Goal: Obtain resource: Obtain resource

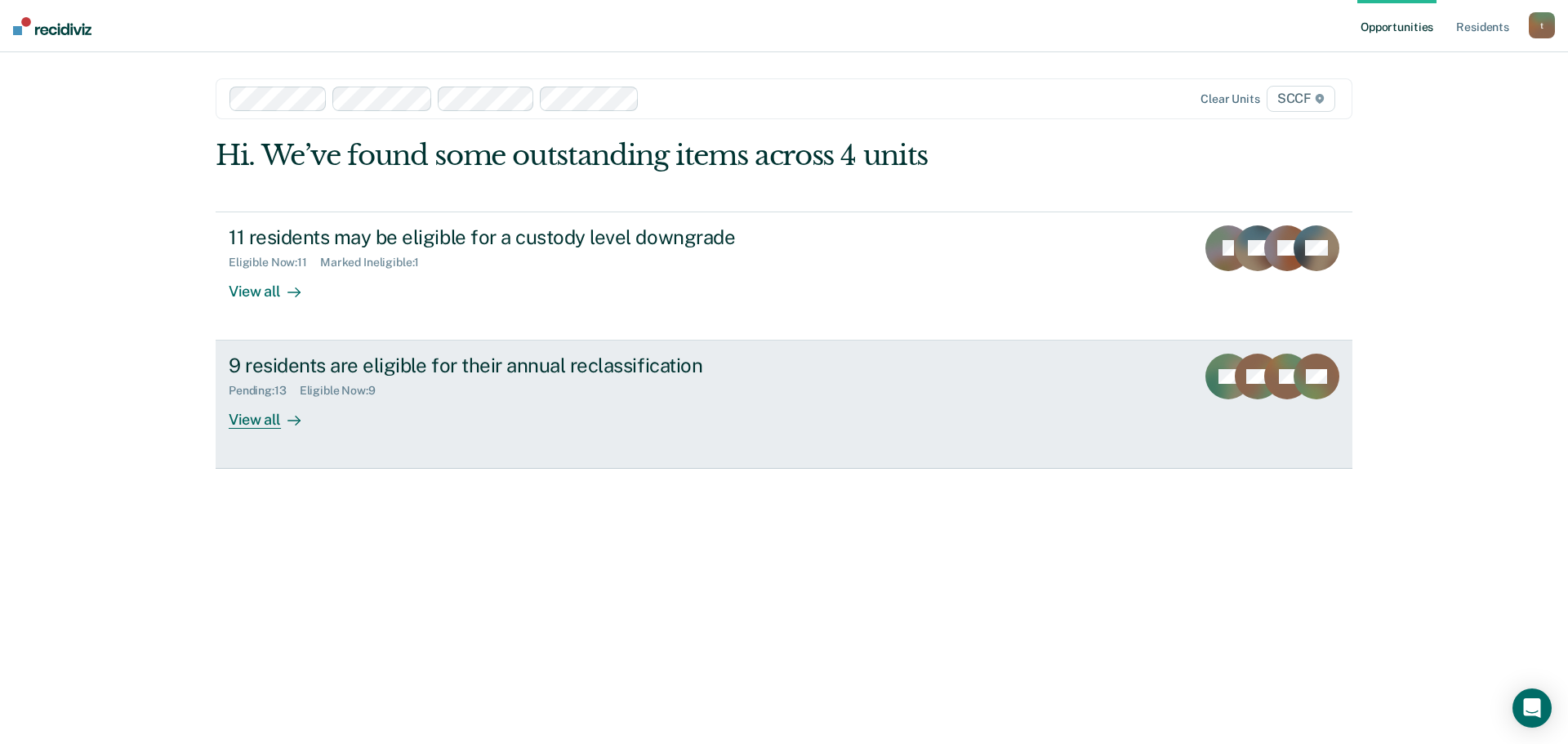
click at [416, 349] on link "9 residents are eligible for their annual reclassification Pending : 13 Eligibl…" at bounding box center [784, 404] width 1137 height 128
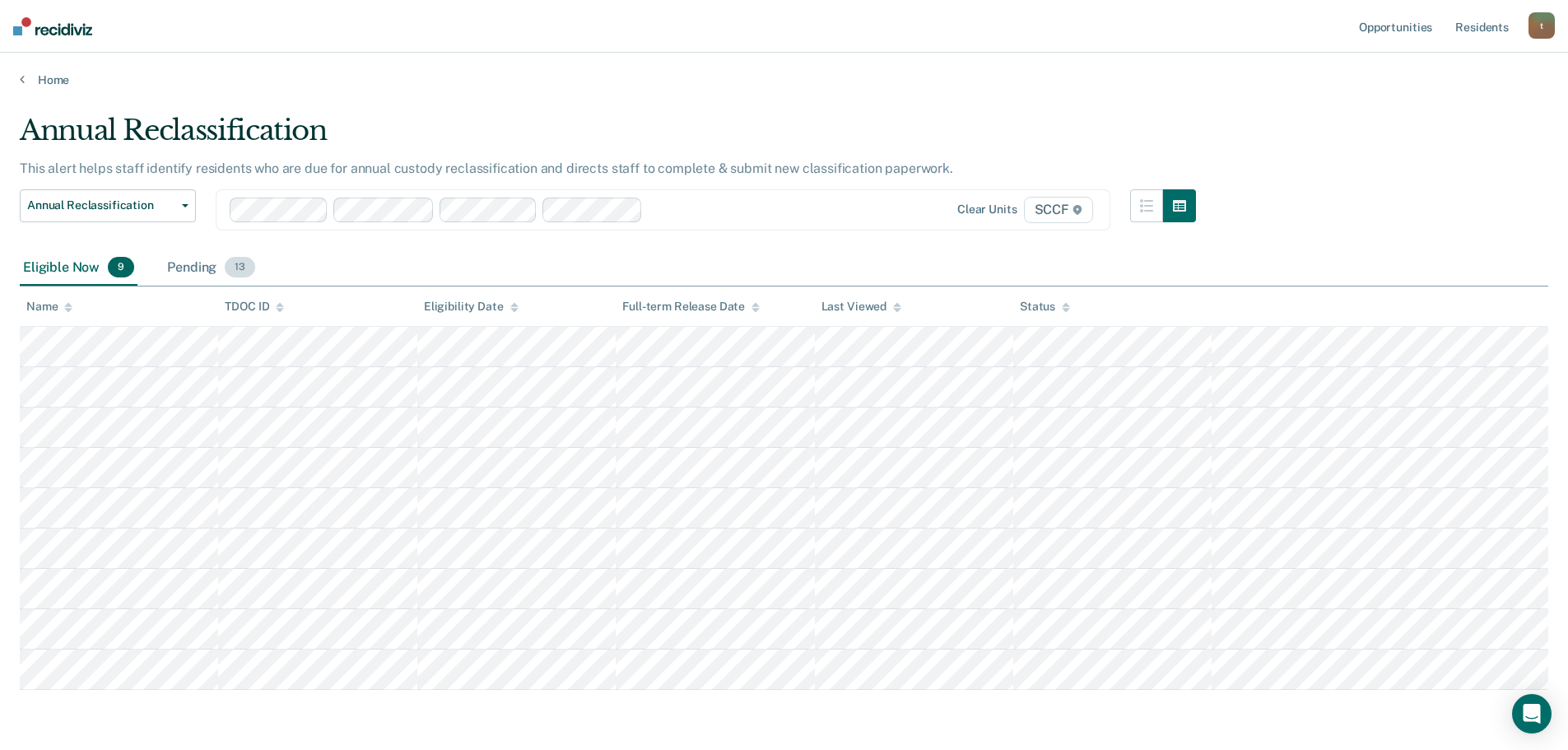
click at [186, 264] on div "Pending 13" at bounding box center [211, 268] width 94 height 36
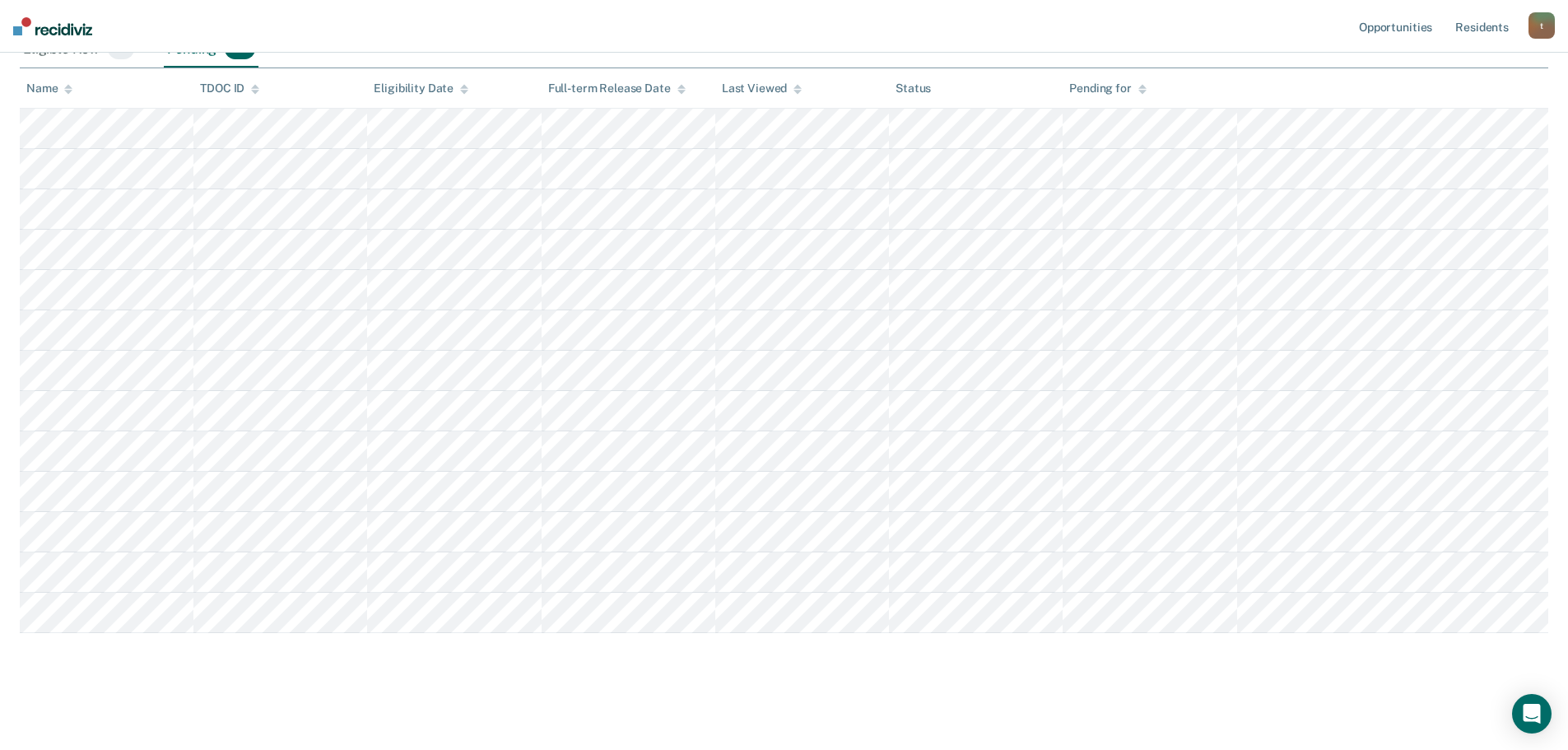
scroll to position [219, 0]
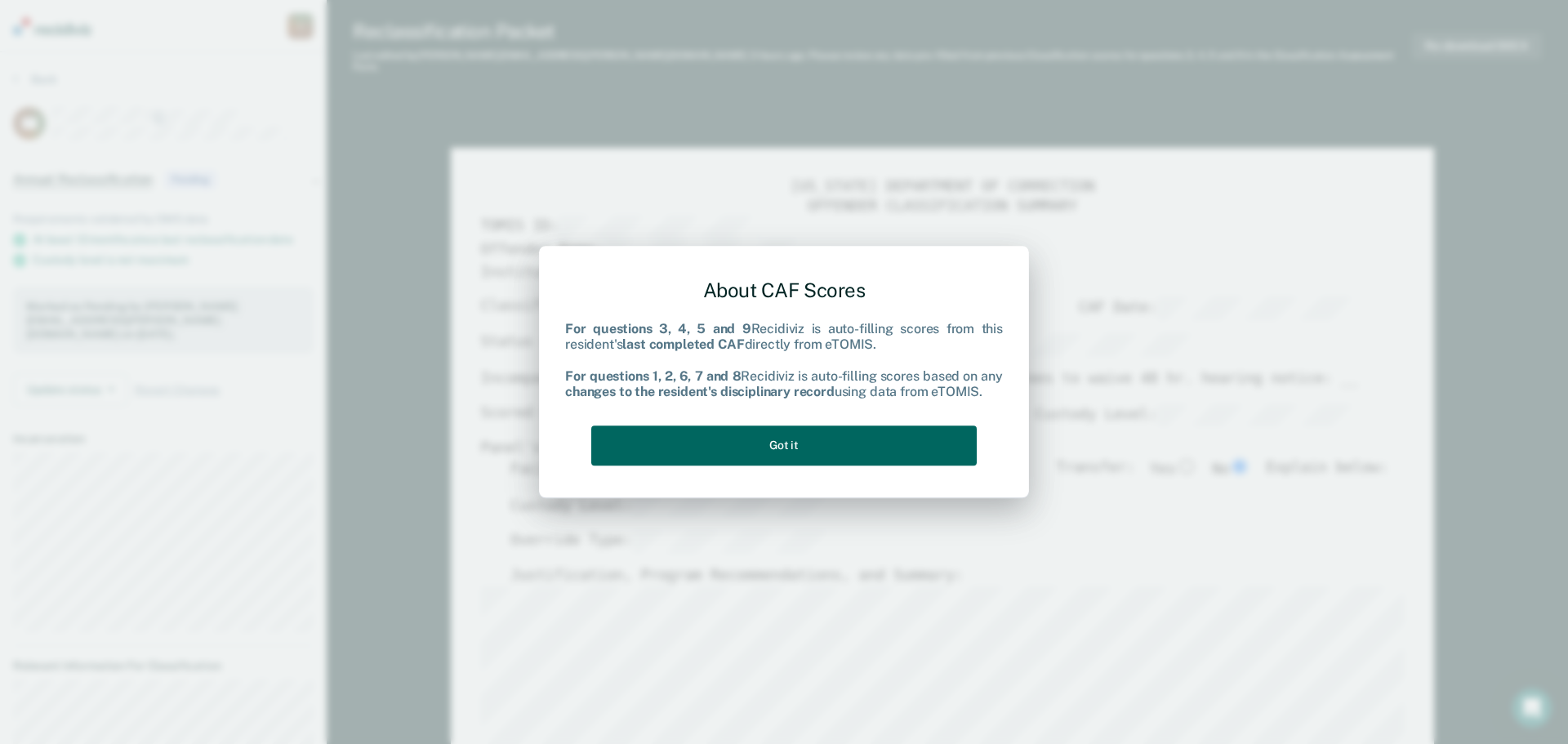
click at [830, 454] on button "Got it" at bounding box center [783, 445] width 385 height 40
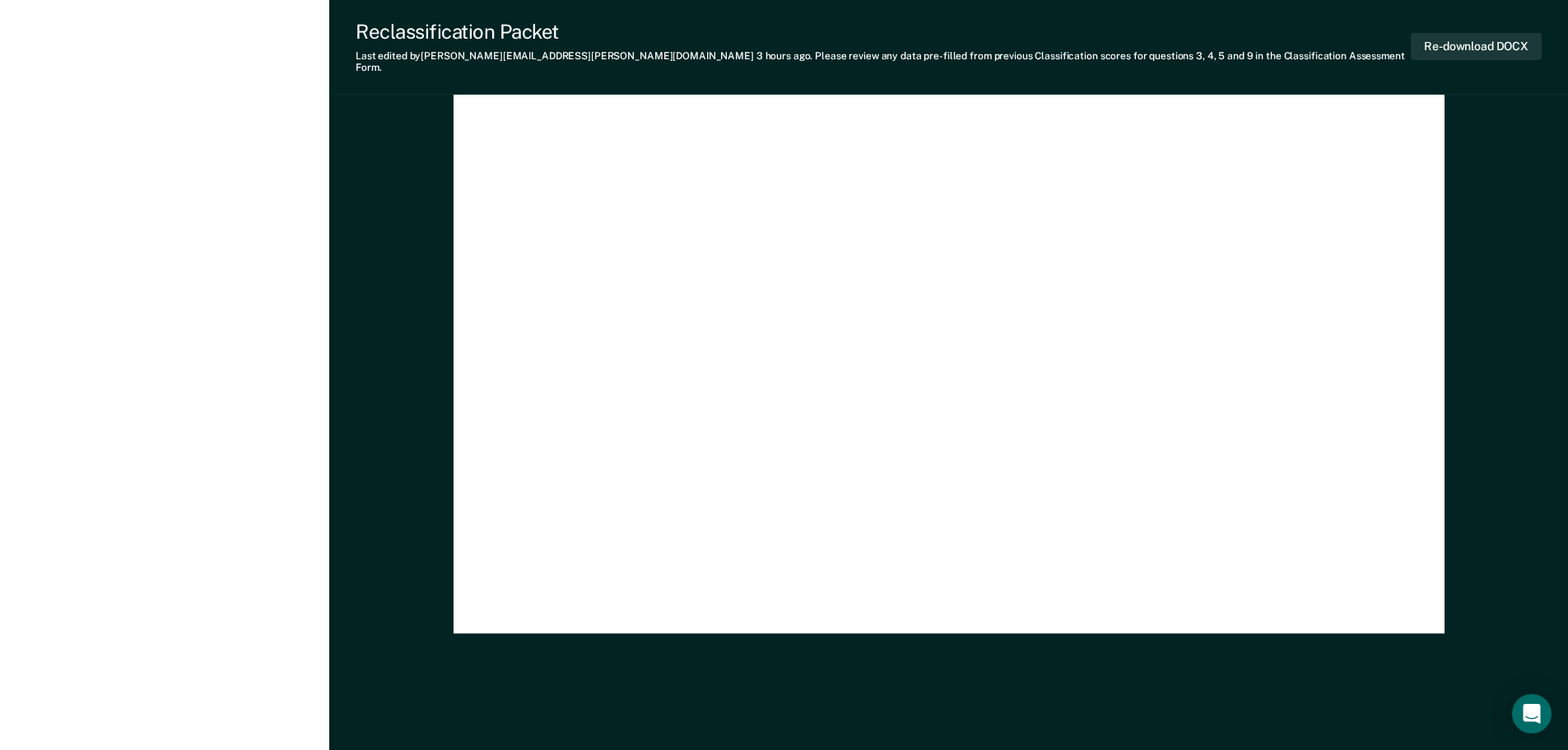
scroll to position [4831, 0]
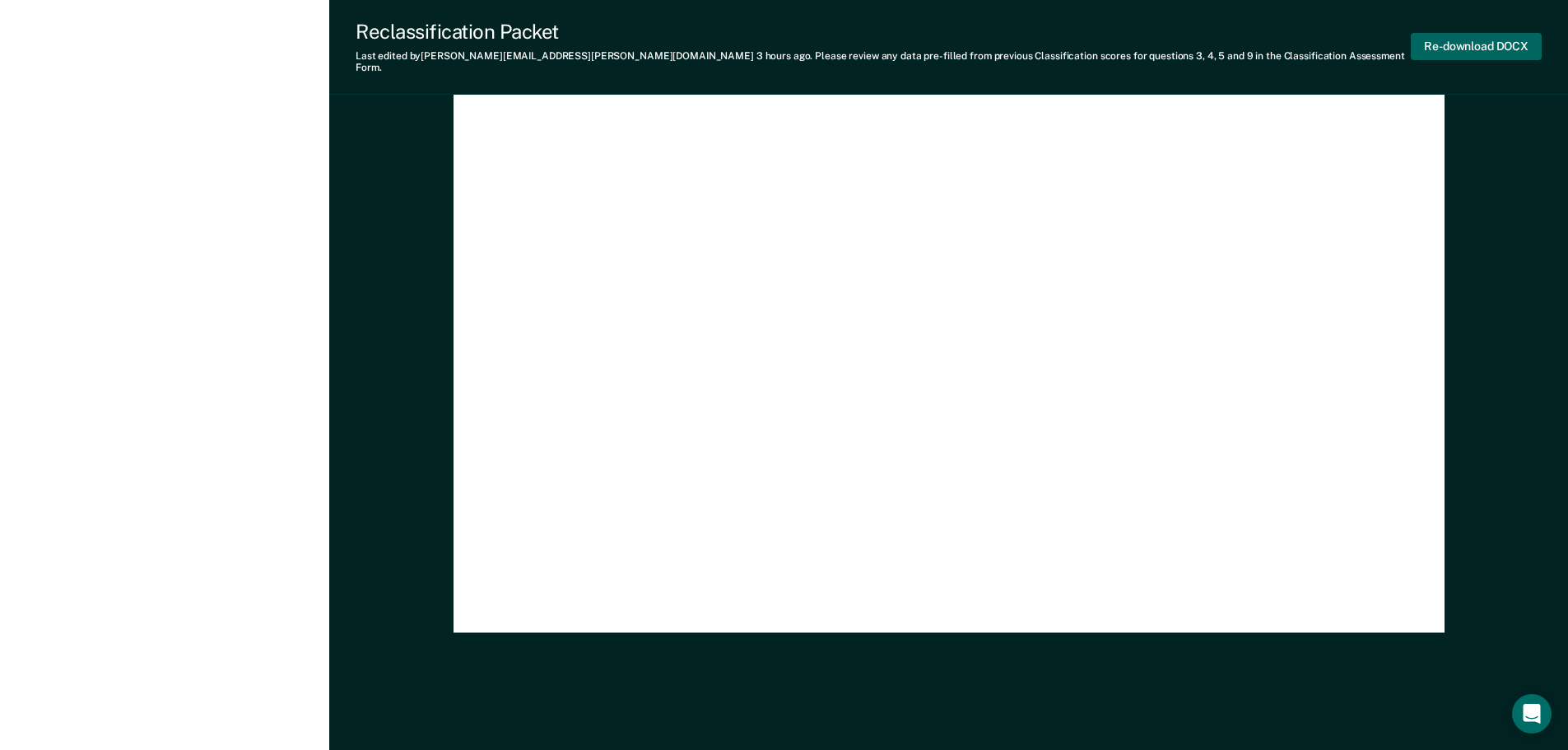
click at [1492, 45] on button "Re-download DOCX" at bounding box center [1475, 46] width 131 height 27
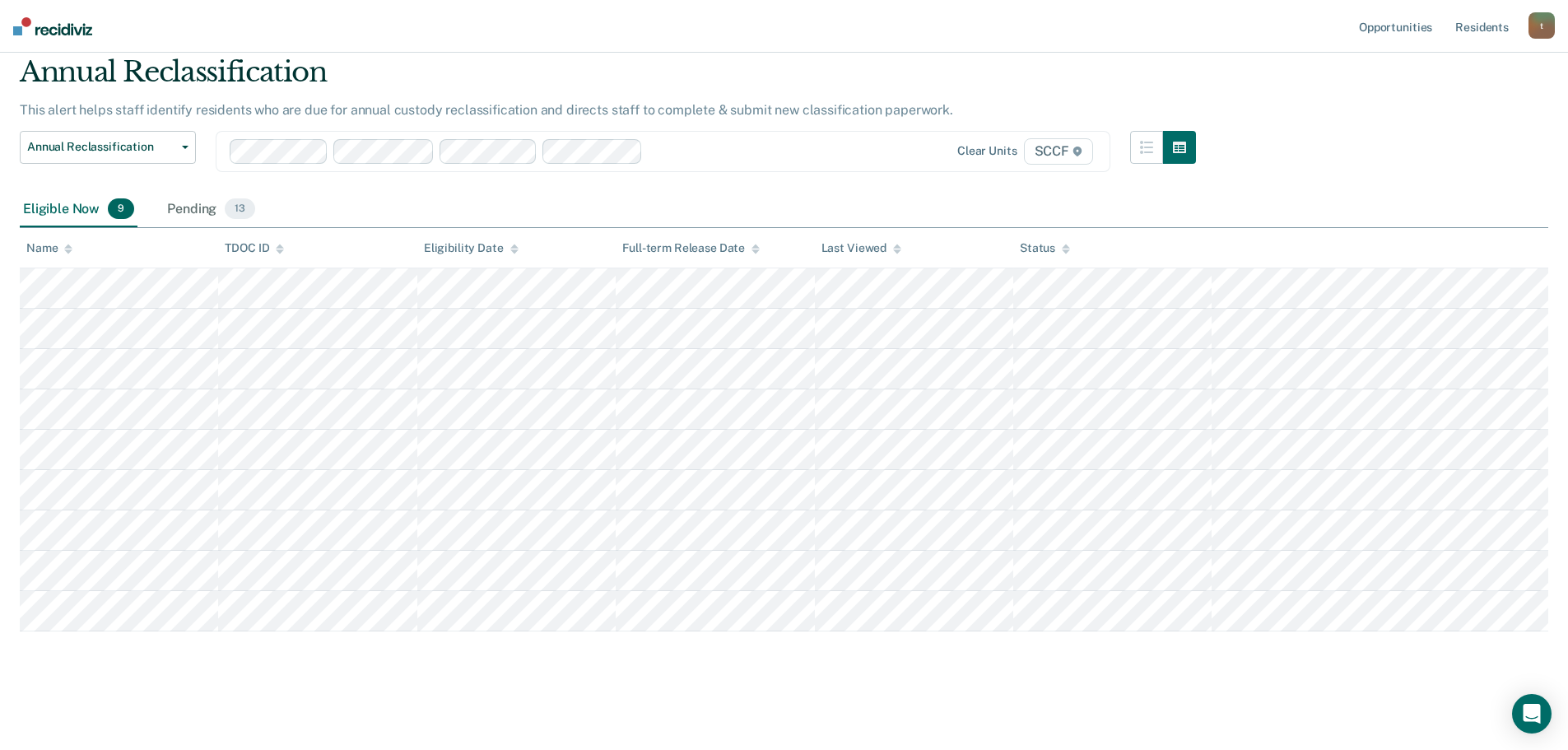
scroll to position [58, 0]
drag, startPoint x: 196, startPoint y: 206, endPoint x: 195, endPoint y: 261, distance: 55.0
click at [197, 206] on div "Pending 13" at bounding box center [211, 210] width 94 height 36
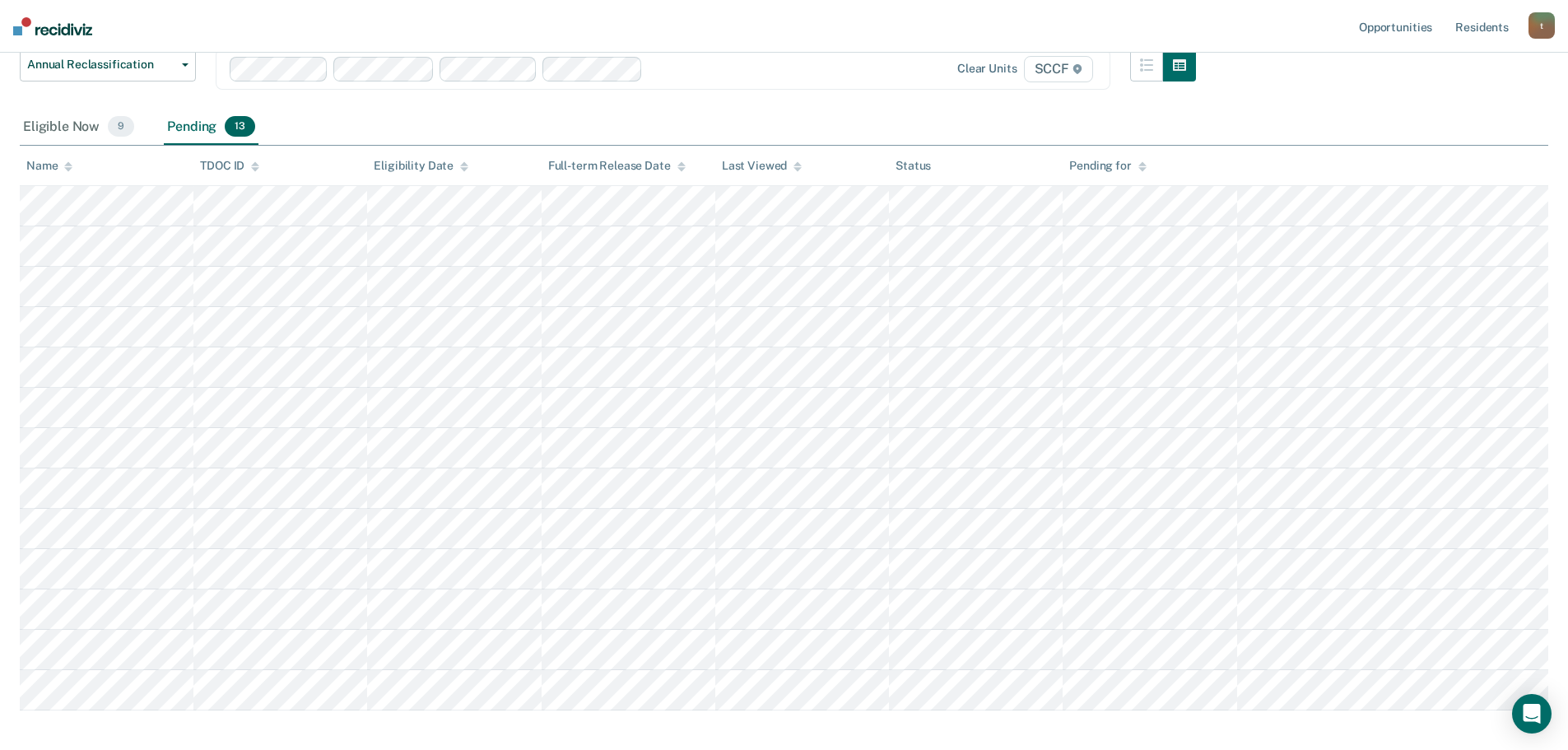
scroll to position [219, 0]
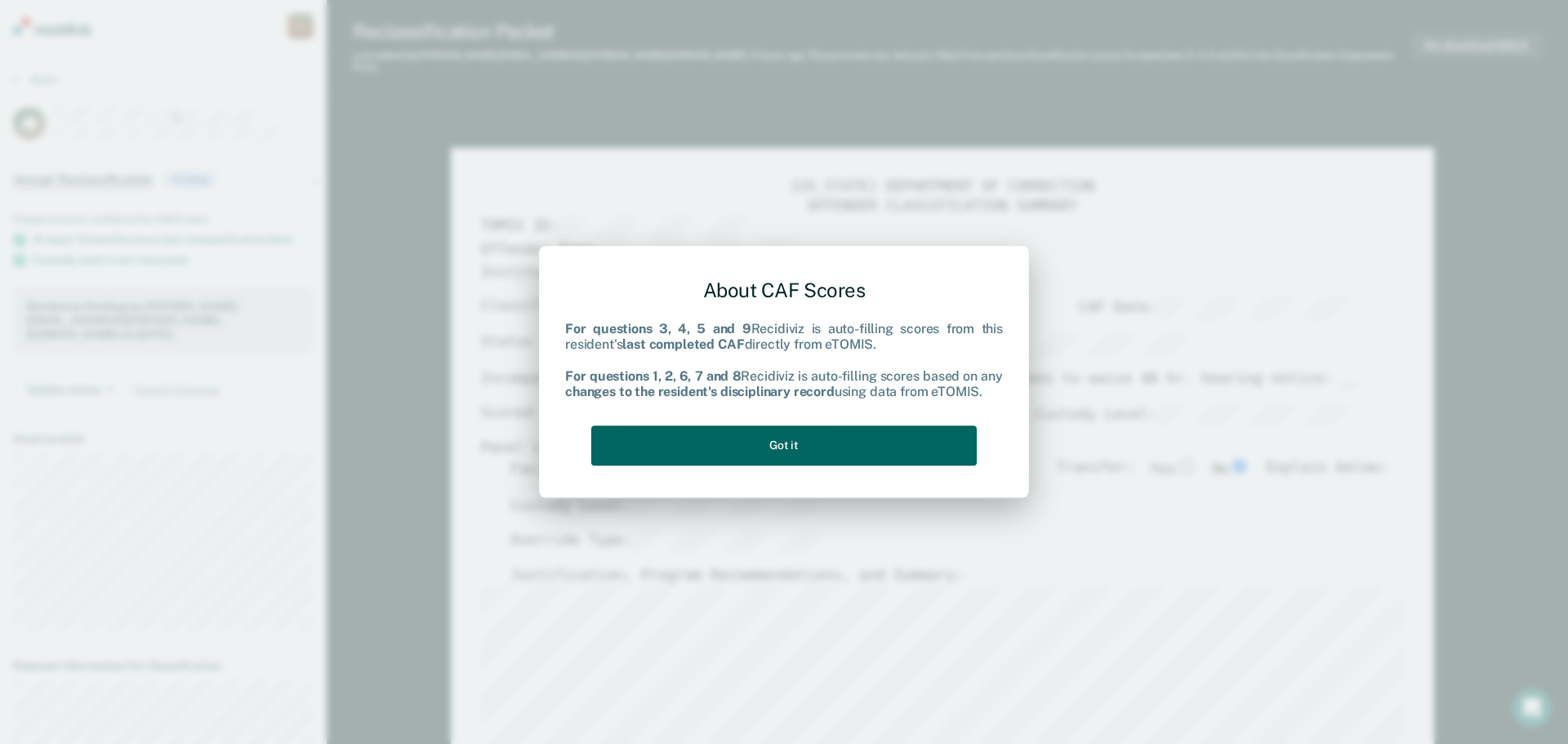
click at [817, 450] on button "Got it" at bounding box center [783, 445] width 385 height 40
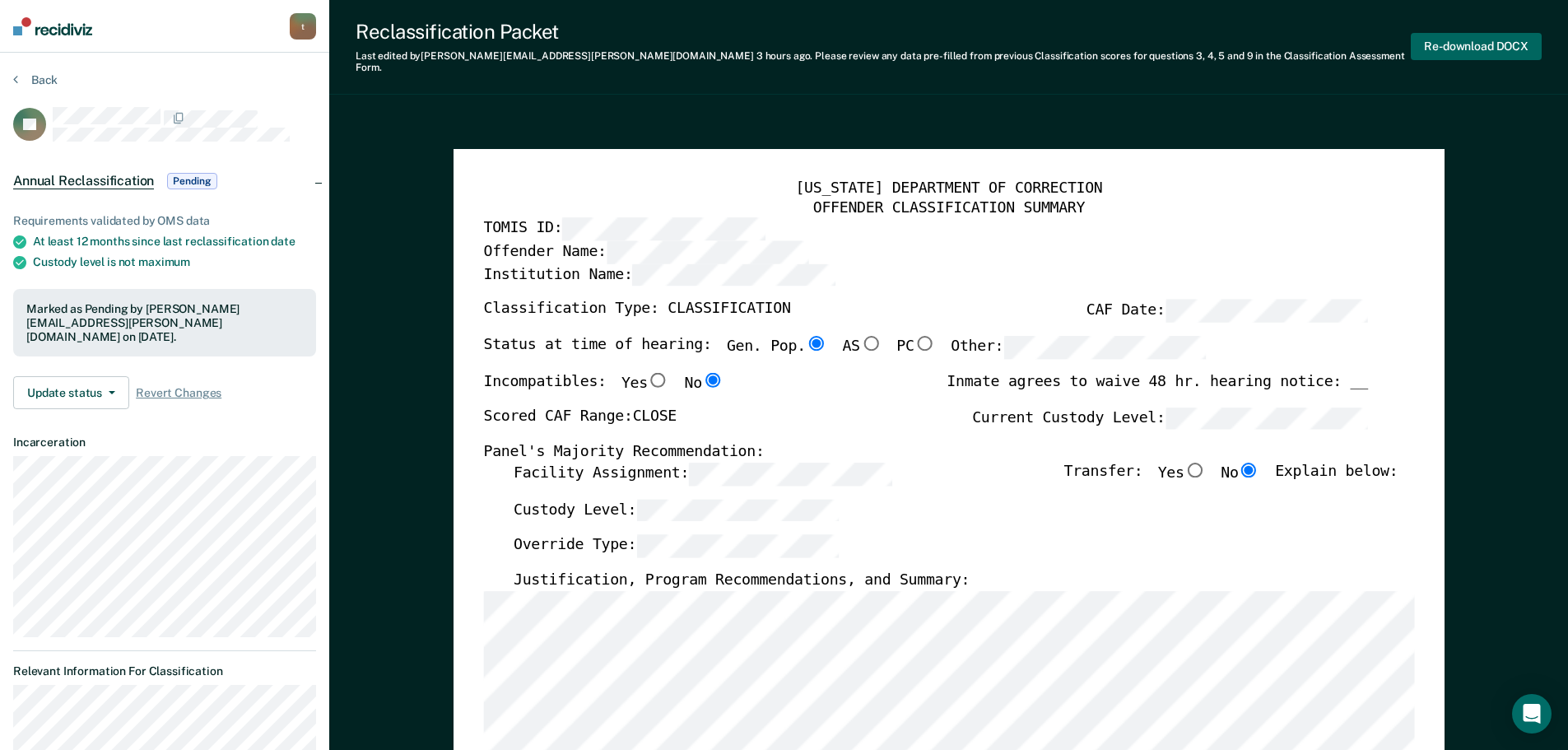
click at [1500, 44] on button "Re-download DOCX" at bounding box center [1475, 46] width 131 height 27
type textarea "x"
click at [1511, 38] on button "Re-download DOCX" at bounding box center [1475, 46] width 131 height 27
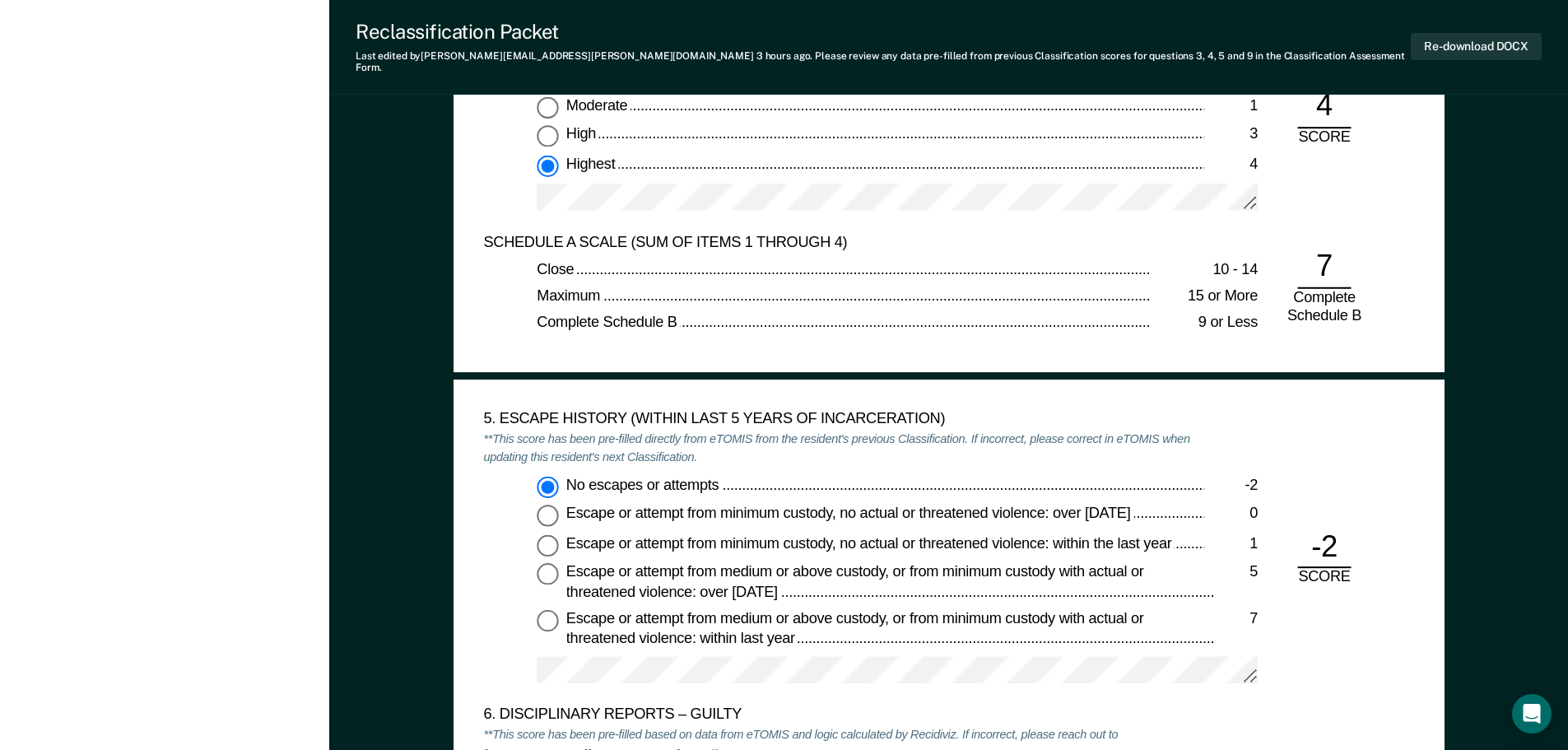
scroll to position [4831, 0]
